Goal: Task Accomplishment & Management: Use online tool/utility

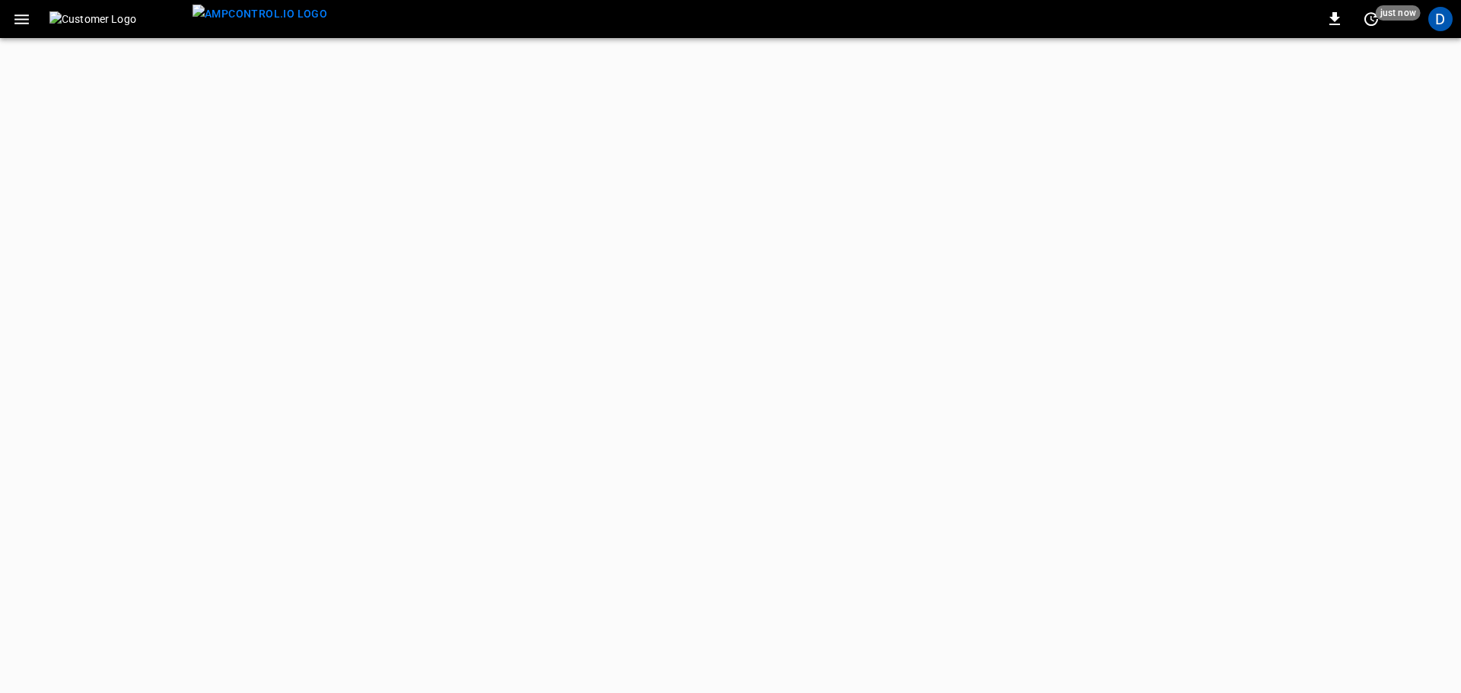
click at [28, 15] on icon "button" at bounding box center [21, 19] width 14 height 10
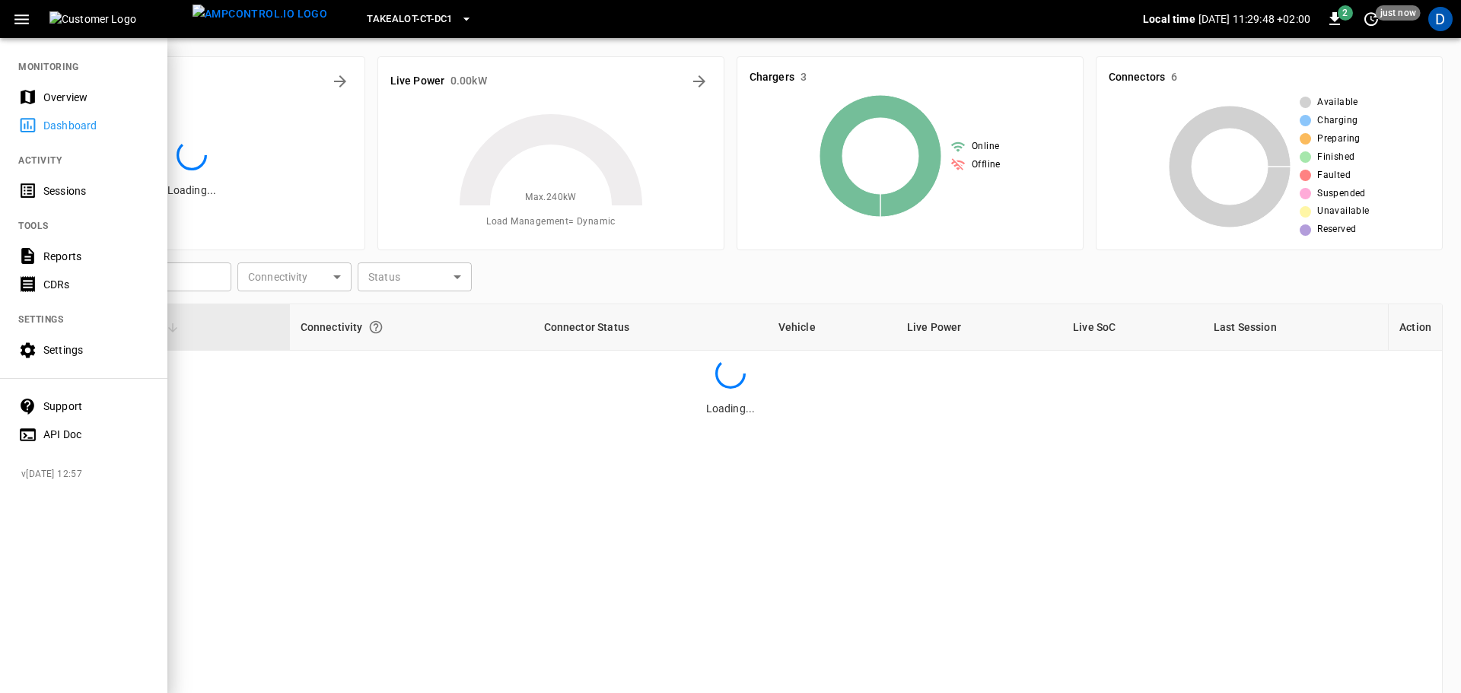
click at [73, 192] on div "Sessions" at bounding box center [96, 190] width 106 height 15
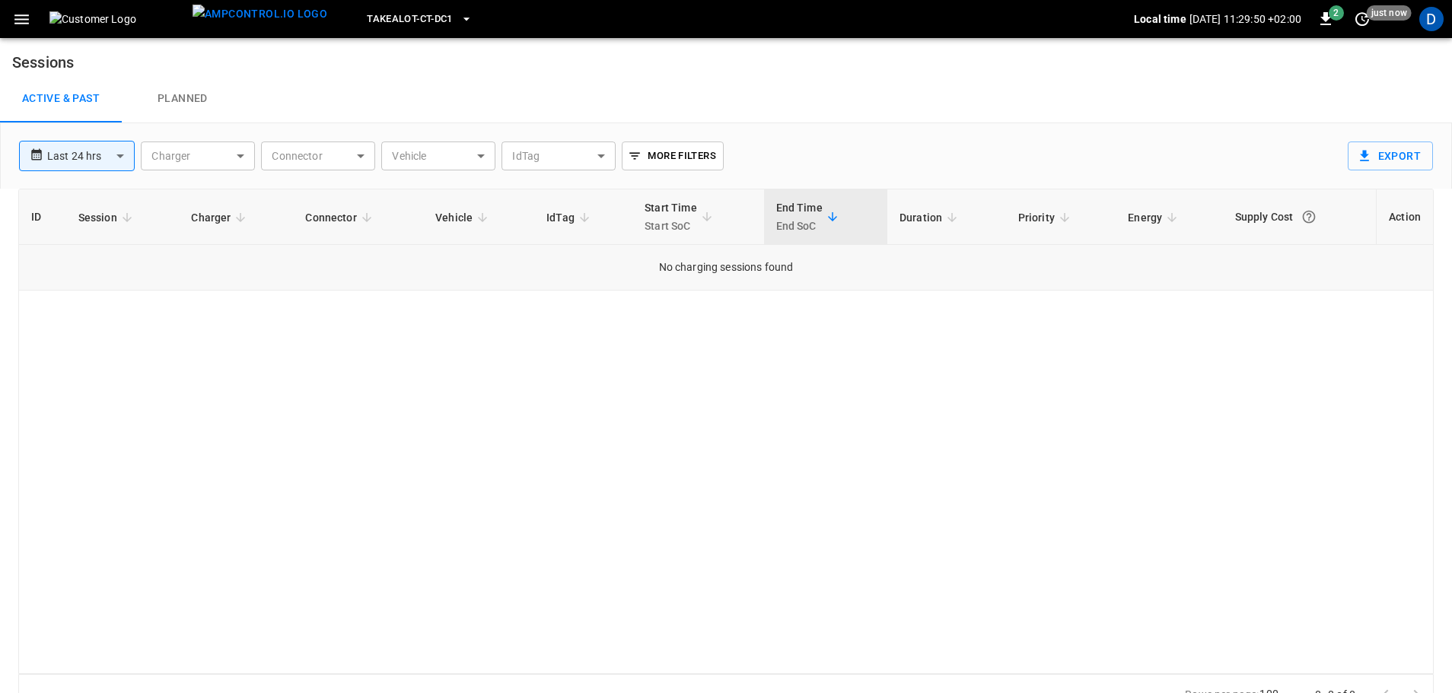
click at [707, 280] on td "No charging sessions found" at bounding box center [725, 268] width 1413 height 46
click at [24, 12] on icon "button" at bounding box center [21, 19] width 19 height 19
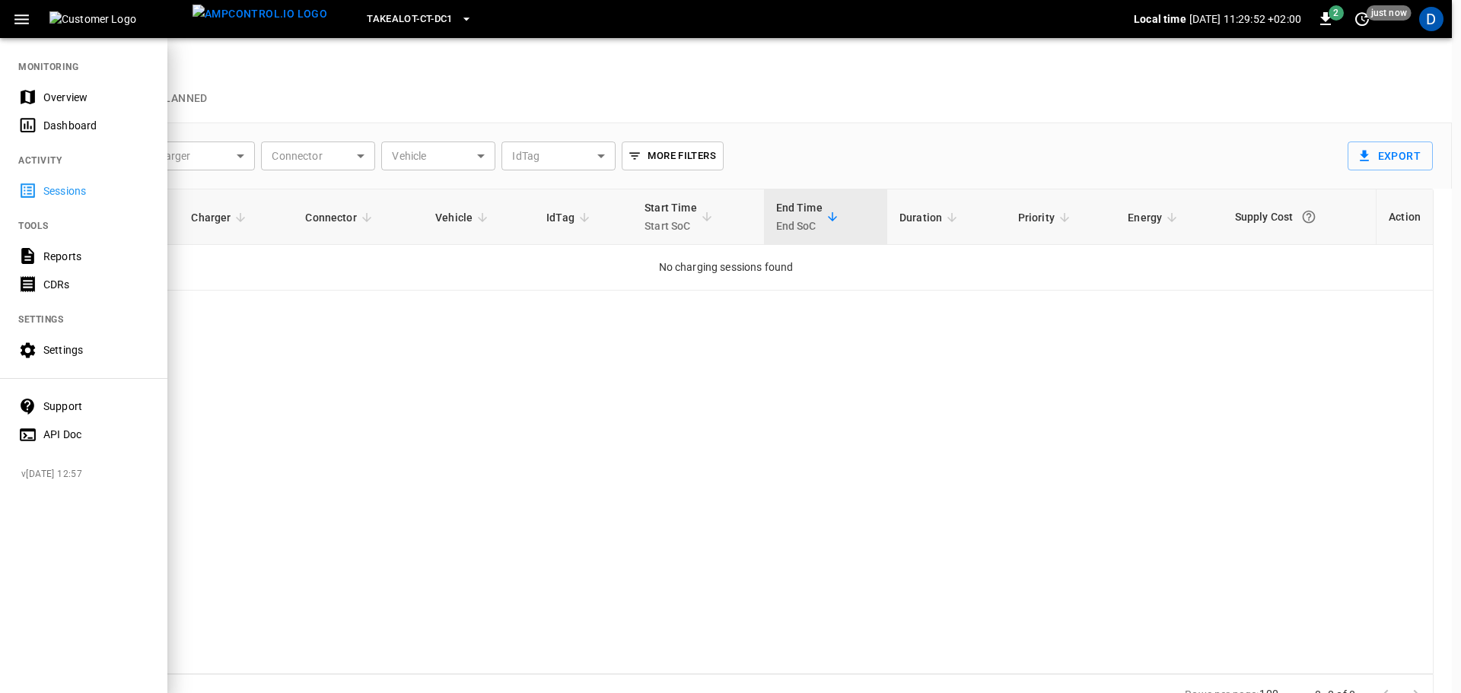
click at [118, 190] on div "Sessions" at bounding box center [96, 190] width 106 height 15
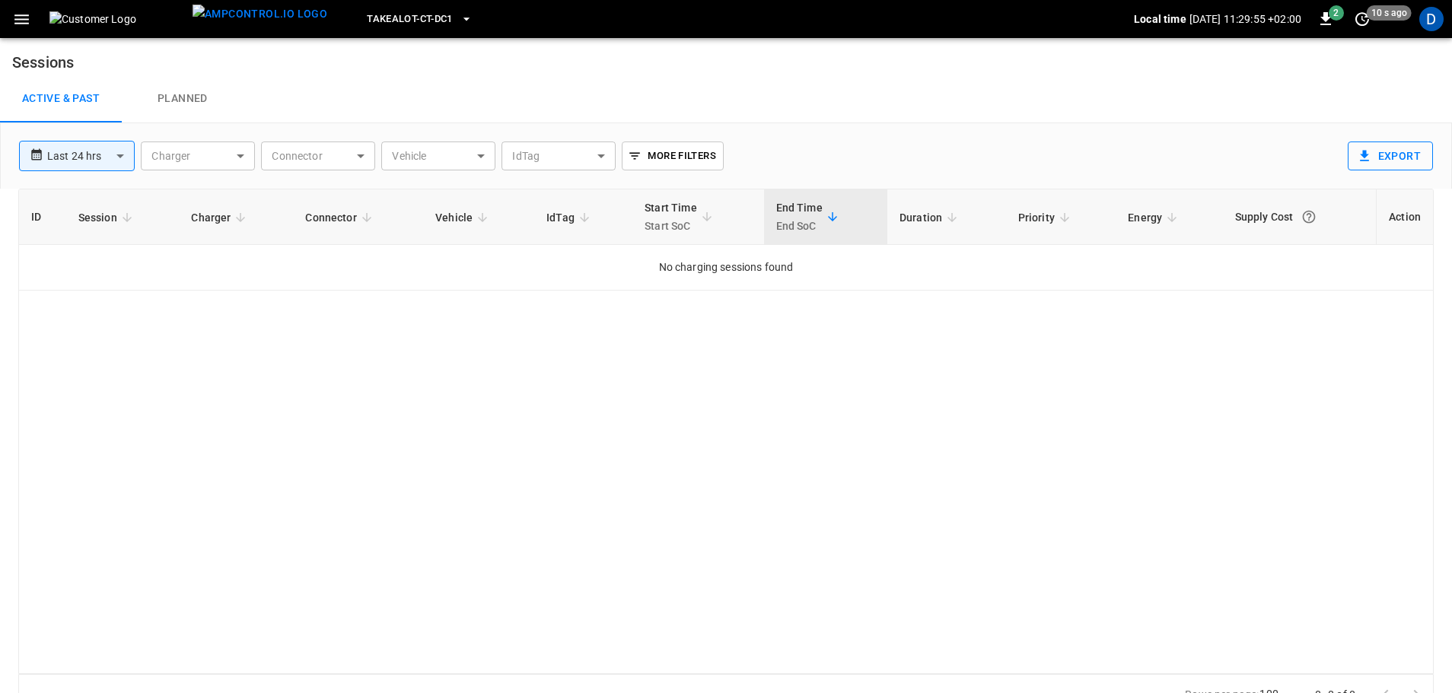
click at [1397, 154] on button "Export" at bounding box center [1389, 155] width 85 height 29
click at [1325, 11] on icon "button" at bounding box center [1325, 19] width 18 height 18
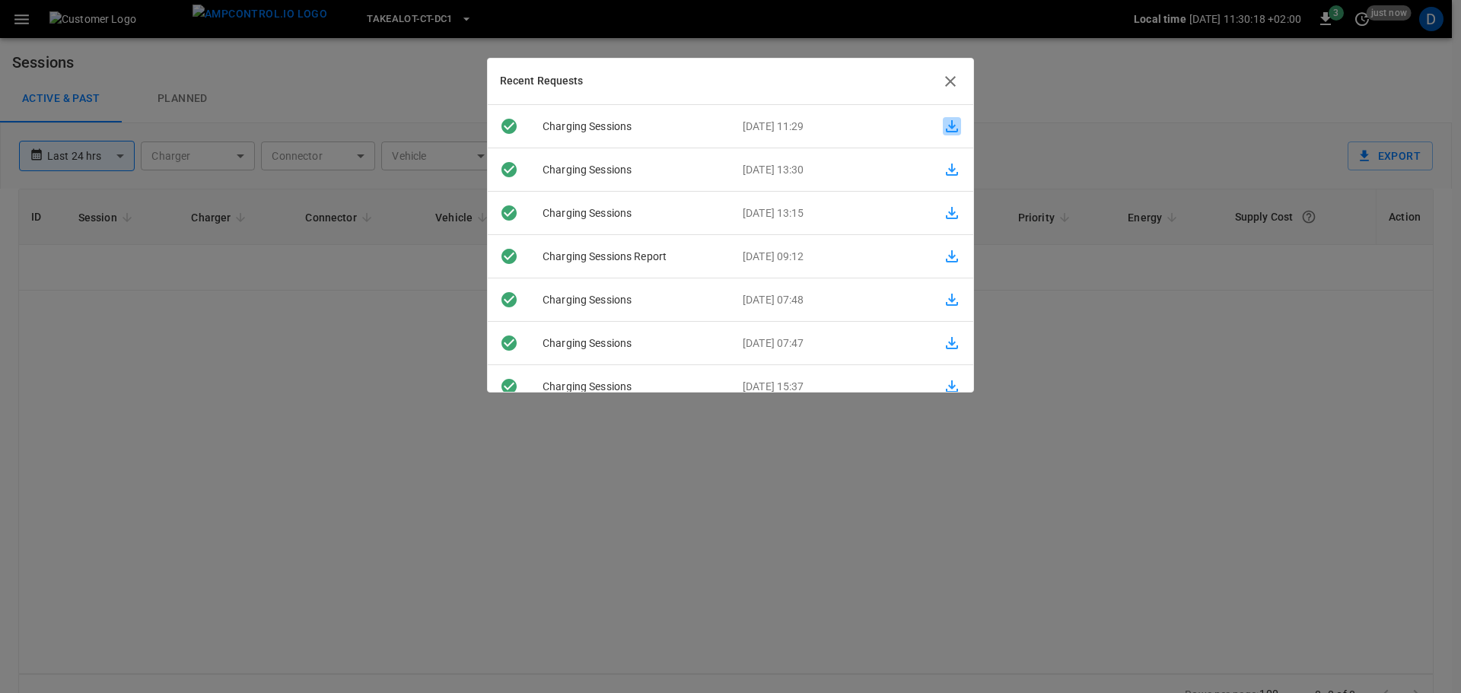
click at [946, 124] on icon "button" at bounding box center [952, 126] width 18 height 18
